Goal: Task Accomplishment & Management: Manage account settings

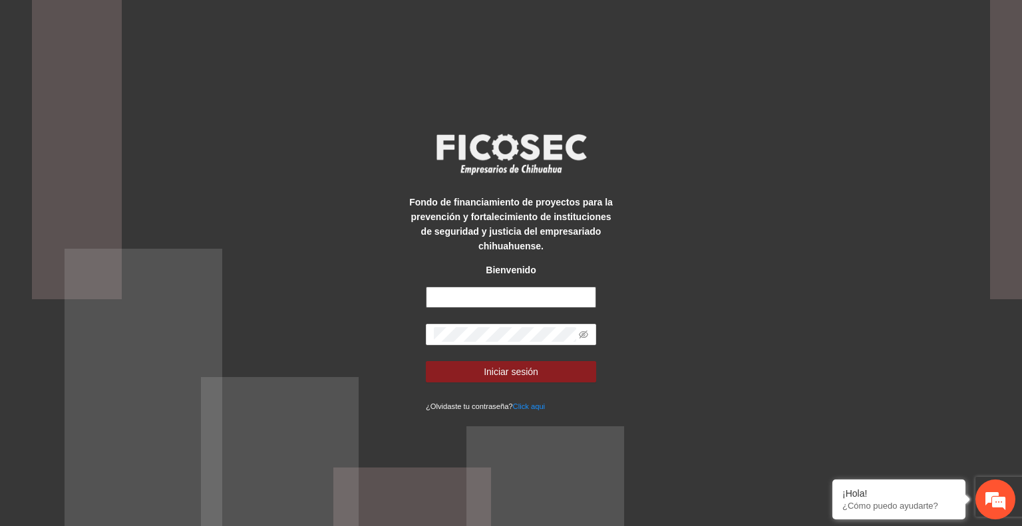
click at [473, 295] on input "text" at bounding box center [511, 297] width 170 height 21
type input "**********"
click at [549, 371] on button "Iniciar sesión" at bounding box center [511, 371] width 170 height 21
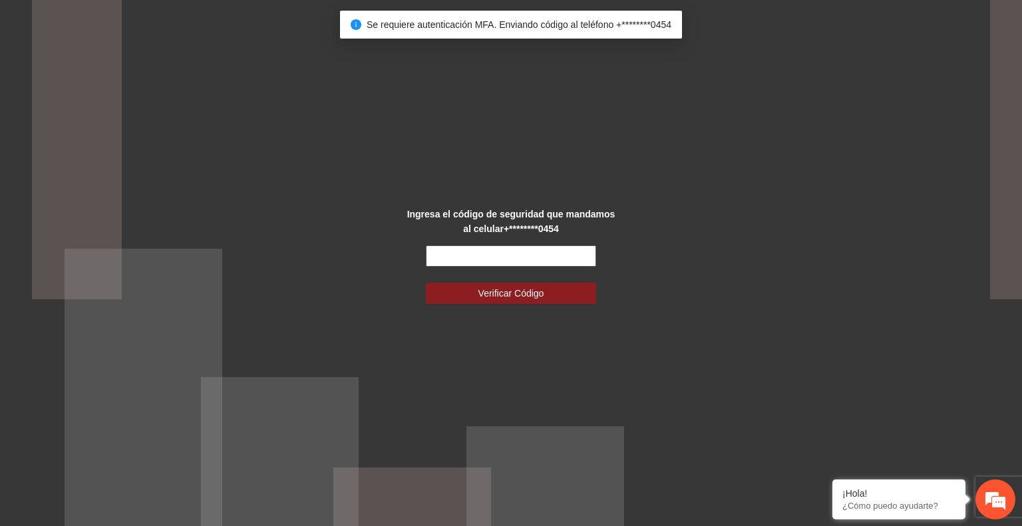
click at [500, 255] on input "text" at bounding box center [511, 255] width 170 height 21
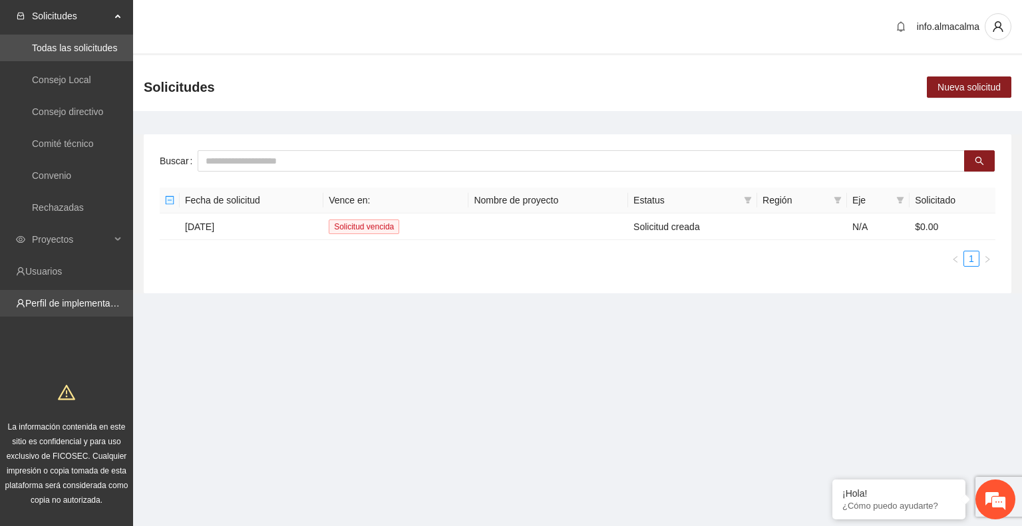
click at [47, 304] on link "Perfil de implementadora" at bounding box center [77, 303] width 104 height 11
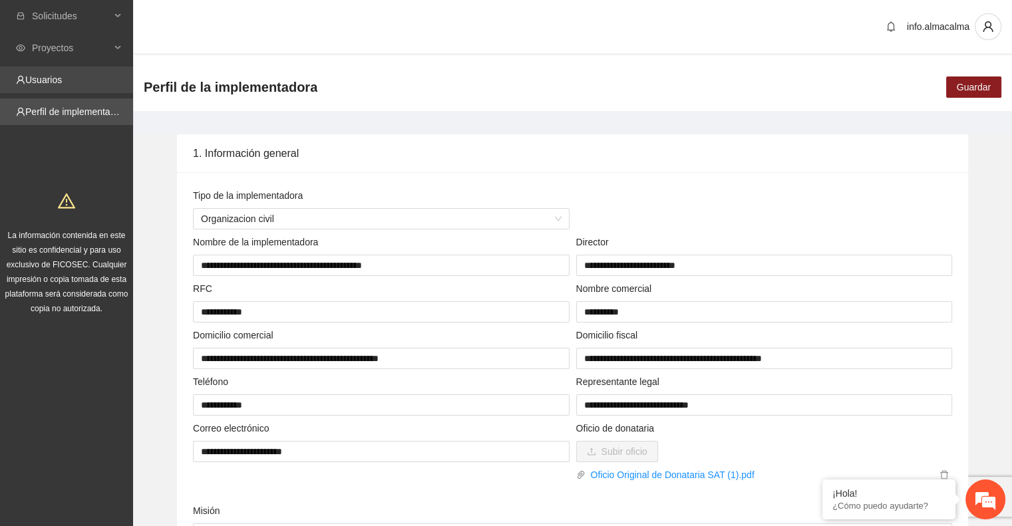
click at [51, 76] on link "Usuarios" at bounding box center [43, 79] width 37 height 11
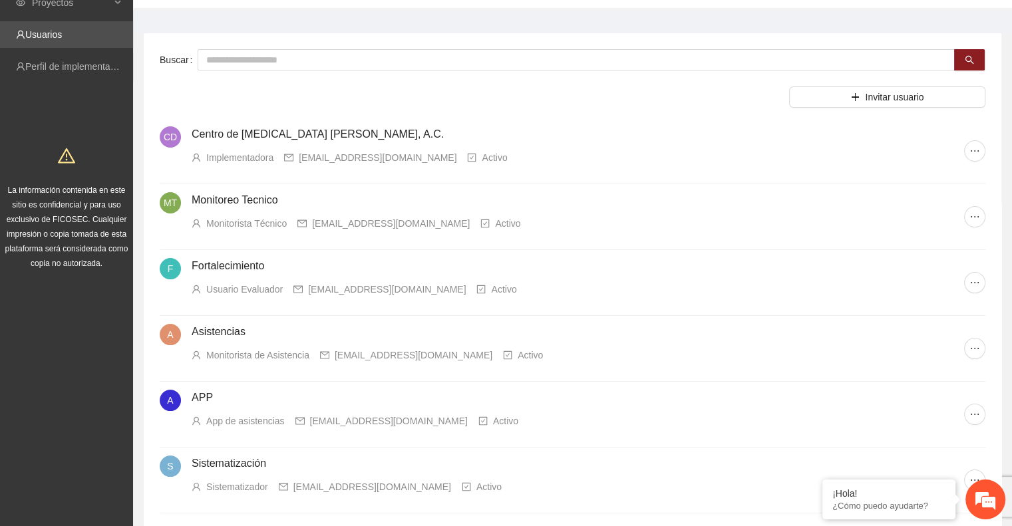
scroll to position [67, 0]
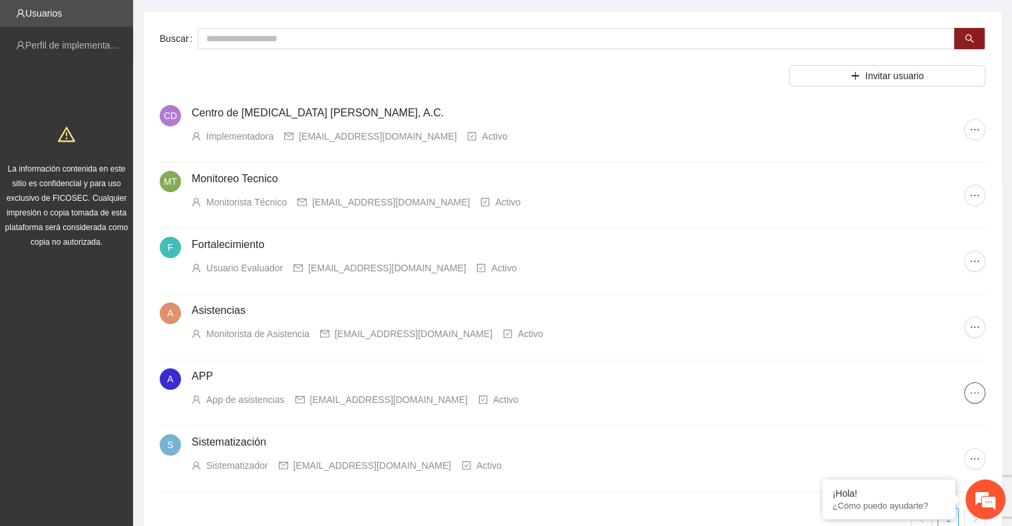
click at [970, 386] on button "button" at bounding box center [974, 392] width 21 height 21
click at [968, 438] on span "Recuperar contraseña" at bounding box center [934, 439] width 92 height 15
click at [974, 393] on icon "ellipsis" at bounding box center [974, 393] width 11 height 11
click at [960, 412] on span "Editar usuario" at bounding box center [934, 418] width 92 height 15
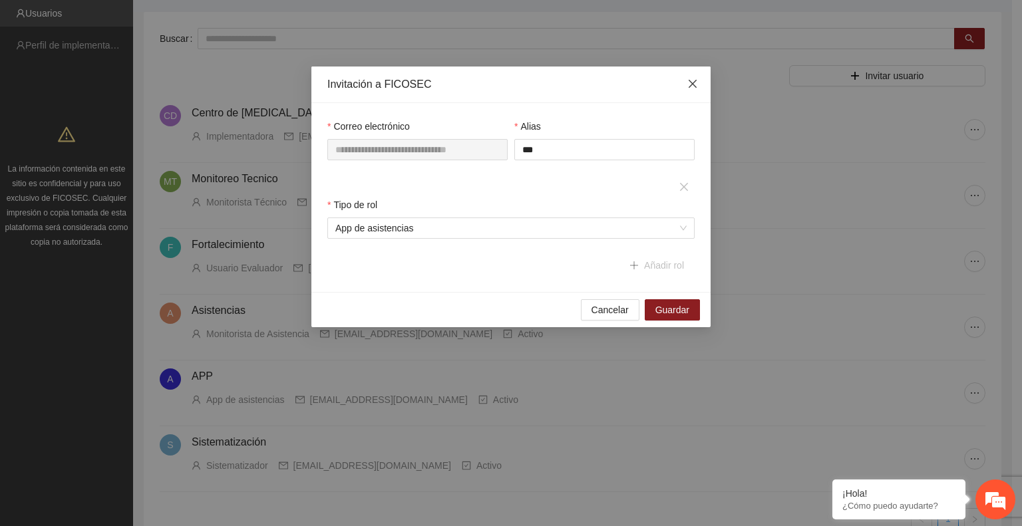
drag, startPoint x: 689, startPoint y: 84, endPoint x: 704, endPoint y: 124, distance: 42.5
click at [690, 84] on icon "close" at bounding box center [692, 83] width 11 height 11
